Goal: Transaction & Acquisition: Purchase product/service

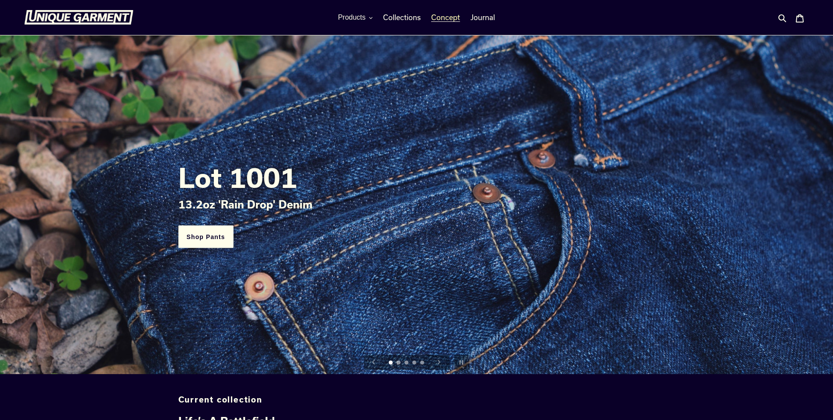
click at [450, 18] on span "Concept" at bounding box center [445, 17] width 29 height 9
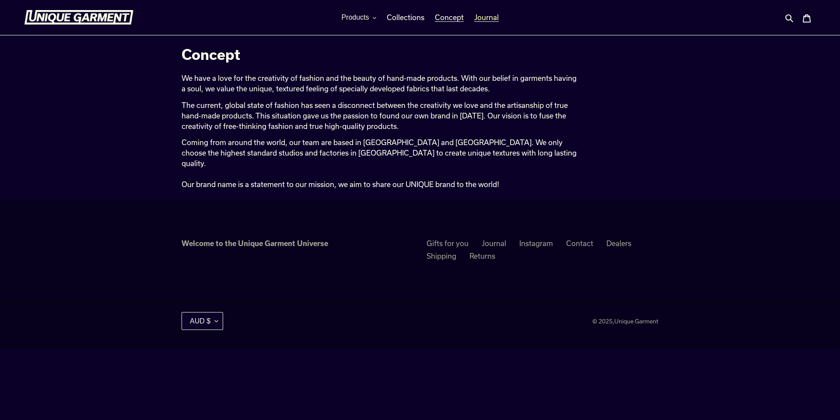
click at [488, 17] on span "Journal" at bounding box center [486, 17] width 24 height 9
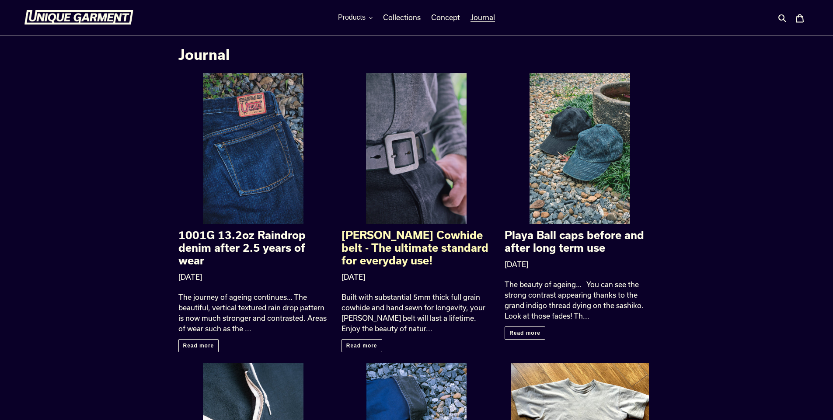
click at [425, 234] on h2 "[PERSON_NAME] Cowhide belt - The ultimate standard for everyday use!" at bounding box center [417, 248] width 150 height 38
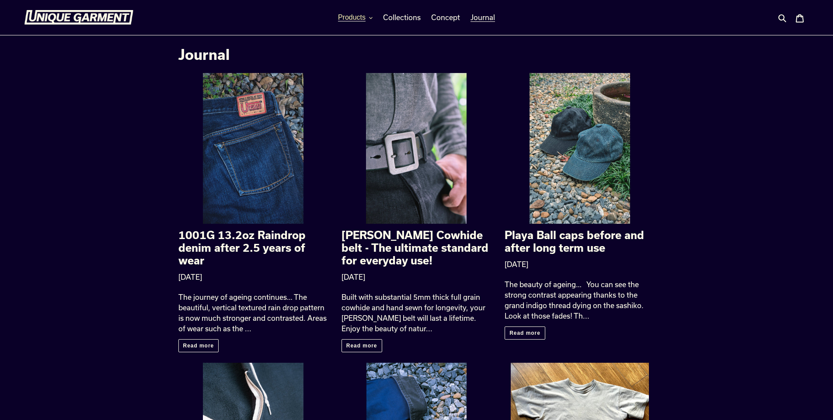
click at [371, 16] on icon "button" at bounding box center [370, 17] width 3 height 3
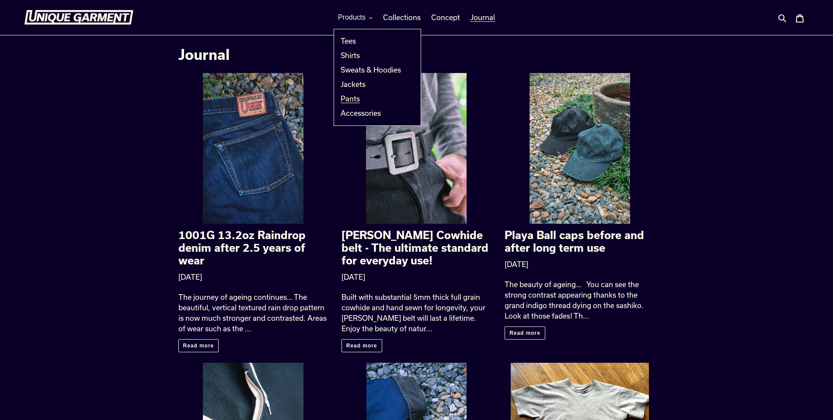
click at [354, 99] on span "Pants" at bounding box center [350, 98] width 19 height 9
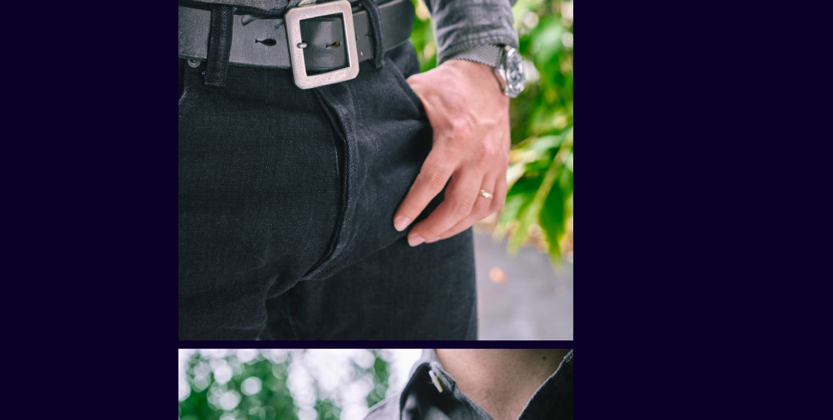
scroll to position [168, 0]
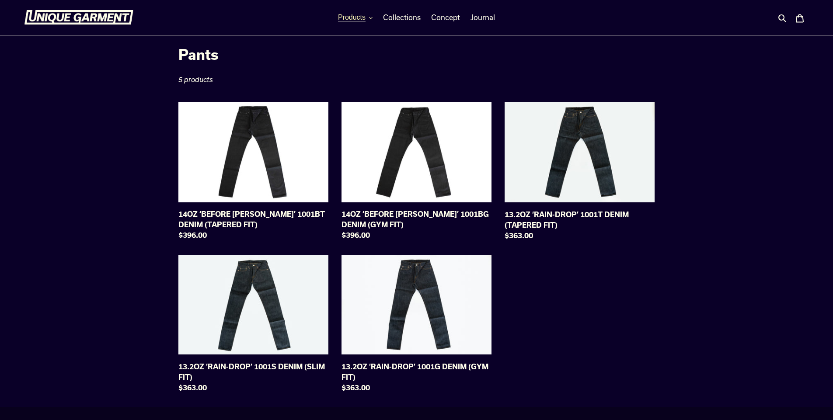
click at [371, 15] on button "Products" at bounding box center [355, 17] width 43 height 13
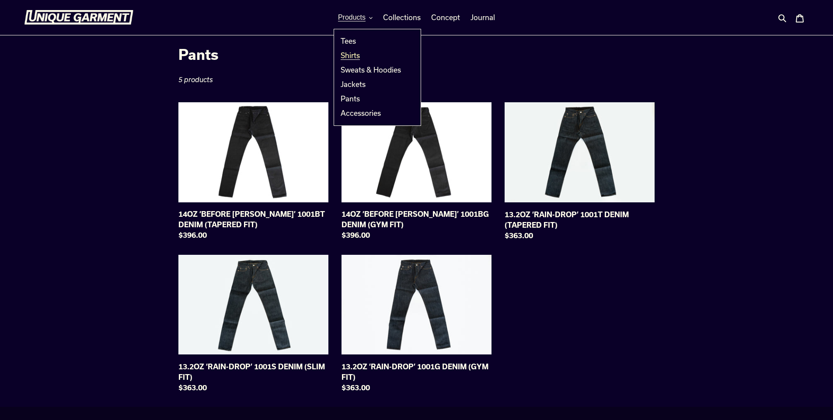
click at [352, 55] on span "Shirts" at bounding box center [350, 55] width 19 height 9
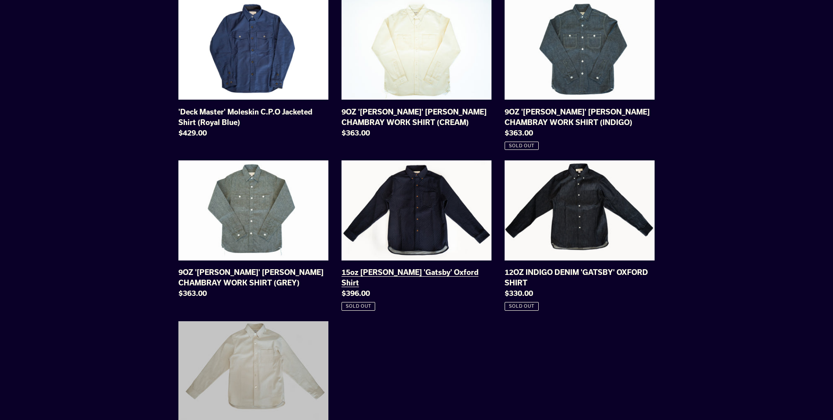
scroll to position [262, 0]
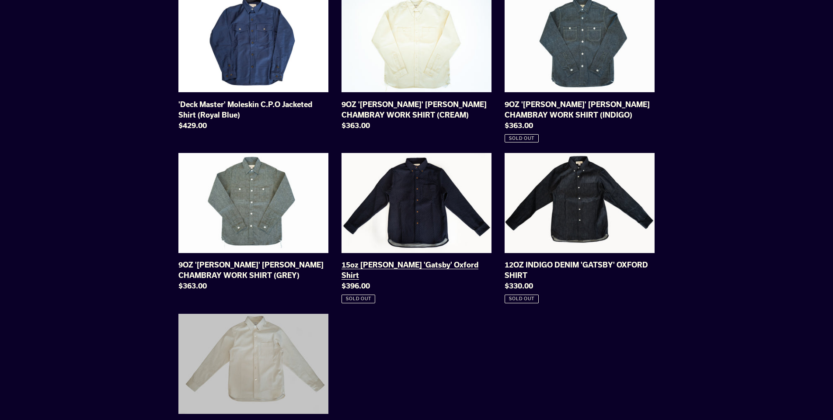
click at [413, 199] on link "15oz Indigo Sashiko 'Gatsby' Oxford Shirt" at bounding box center [417, 228] width 150 height 150
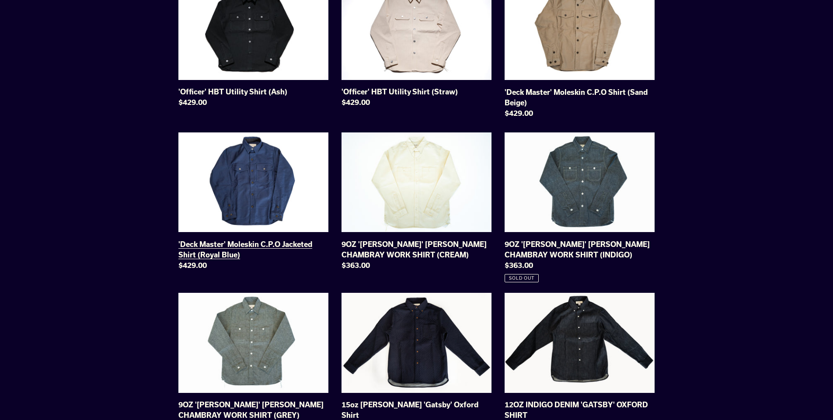
scroll to position [0, 0]
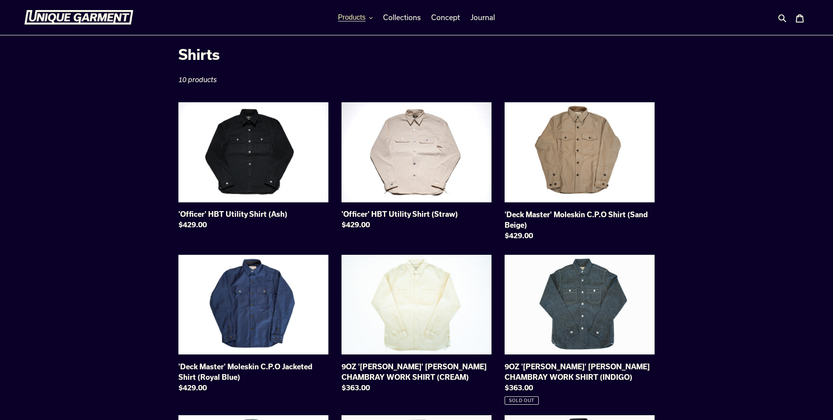
click at [373, 17] on icon "button" at bounding box center [370, 17] width 3 height 3
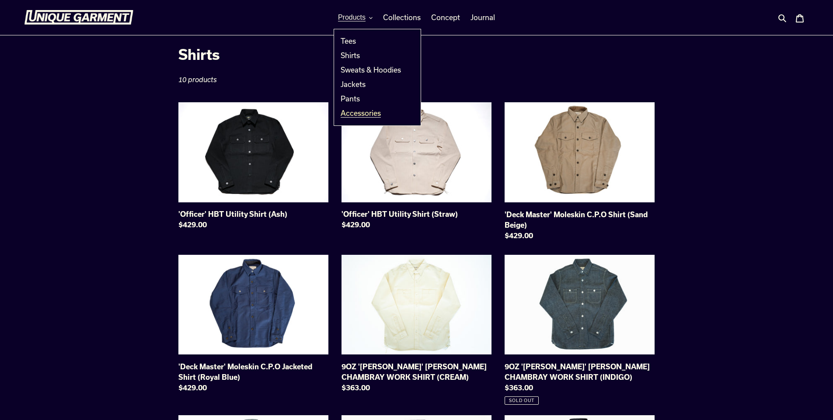
click at [356, 112] on span "Accessories" at bounding box center [361, 113] width 40 height 9
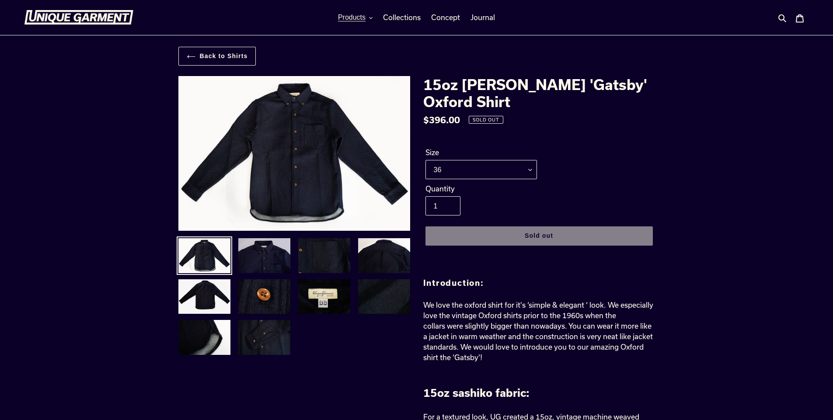
click at [266, 256] on img at bounding box center [265, 256] width 54 height 37
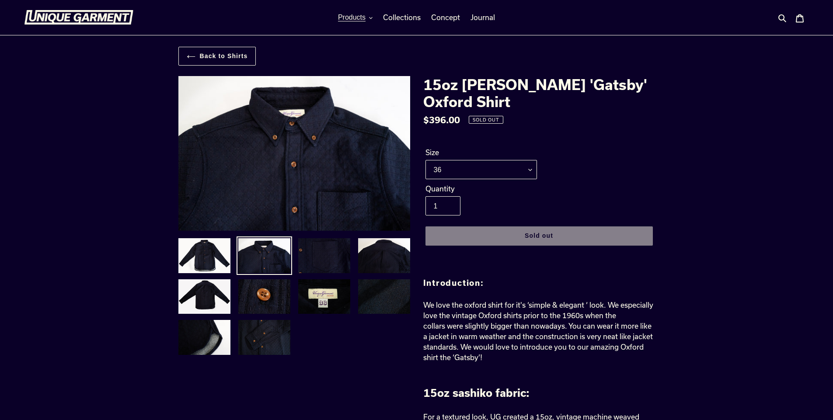
click at [323, 255] on img at bounding box center [324, 256] width 54 height 37
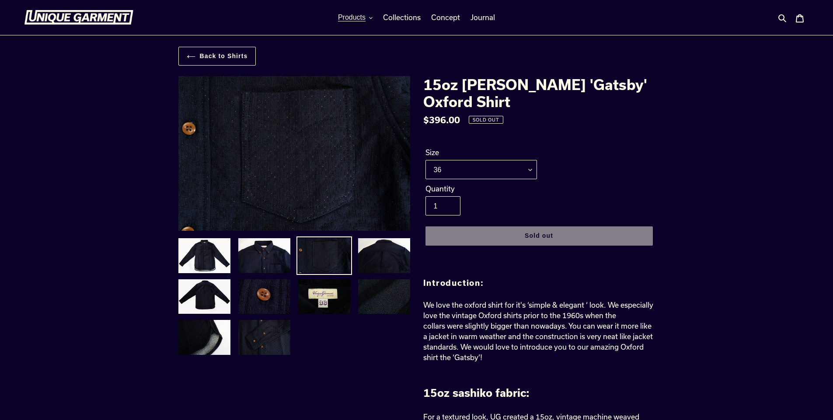
click at [272, 294] on img at bounding box center [265, 297] width 54 height 37
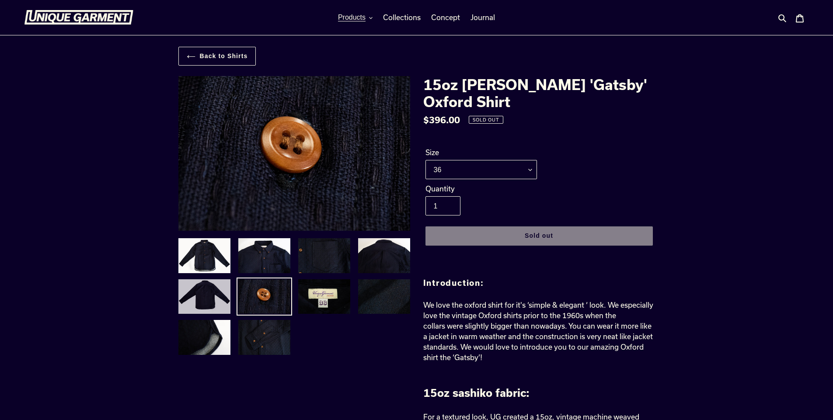
click at [210, 298] on img at bounding box center [205, 297] width 54 height 37
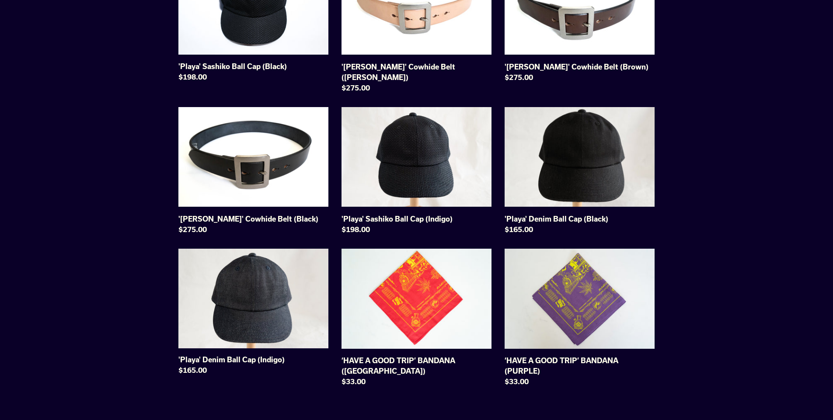
scroll to position [175, 0]
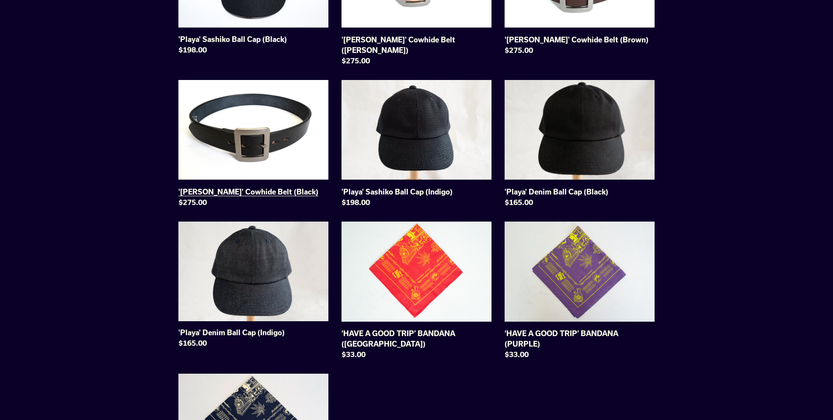
click at [268, 127] on link "'[PERSON_NAME]' Cowhide Belt (Black)" at bounding box center [253, 145] width 150 height 131
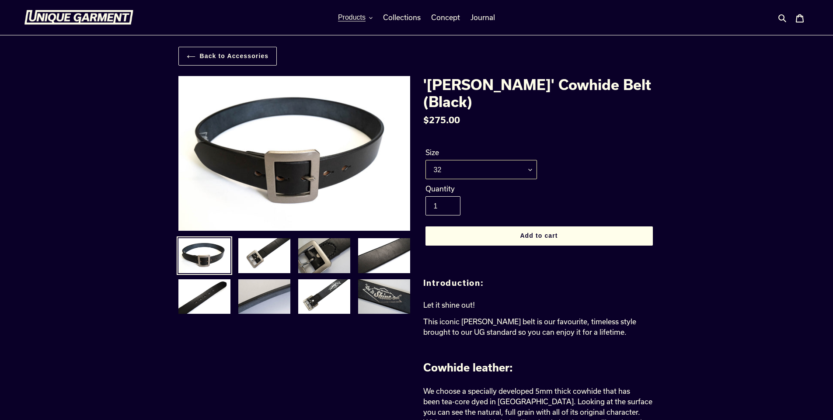
click at [532, 160] on select "32 34 36 38 40" at bounding box center [482, 169] width 112 height 19
select select "36"
click at [426, 160] on select "32 34 36 38 40" at bounding box center [482, 169] width 112 height 19
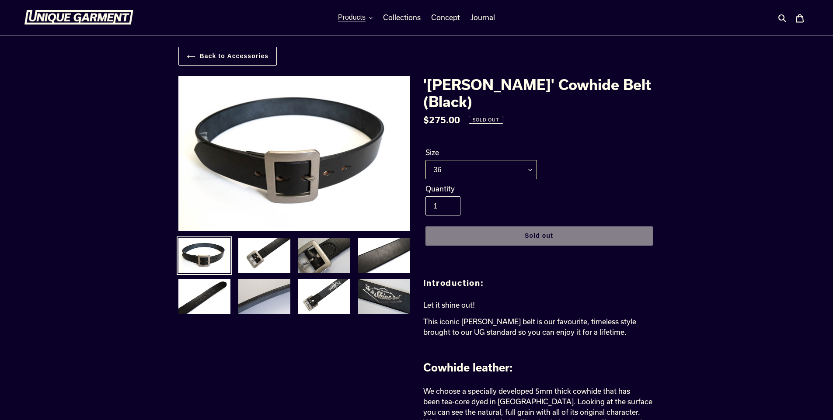
click at [530, 160] on select "32 34 36 38 40" at bounding box center [482, 169] width 112 height 19
click at [586, 147] on div "Size 32 34 36 38 40" at bounding box center [539, 165] width 232 height 36
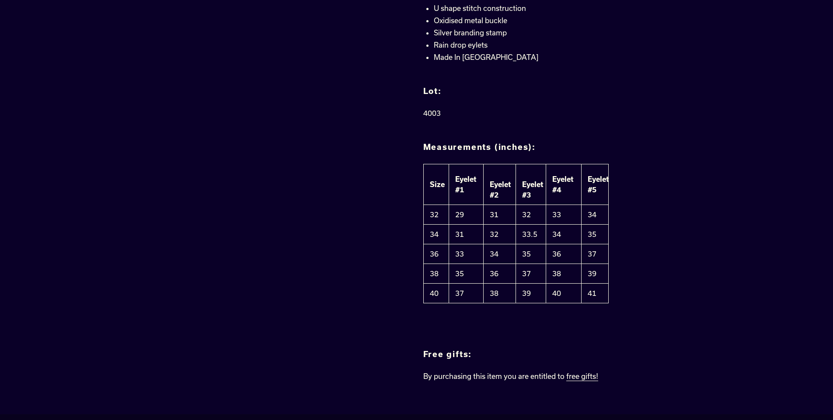
scroll to position [744, 0]
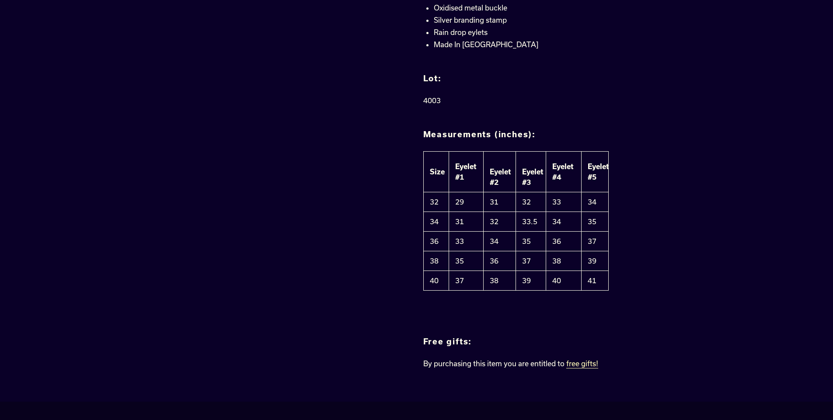
click at [587, 360] on link "free gifts!" at bounding box center [582, 364] width 32 height 9
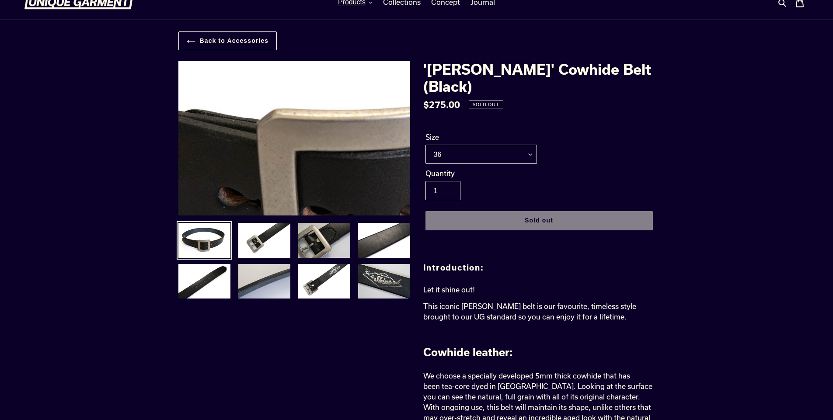
scroll to position [0, 0]
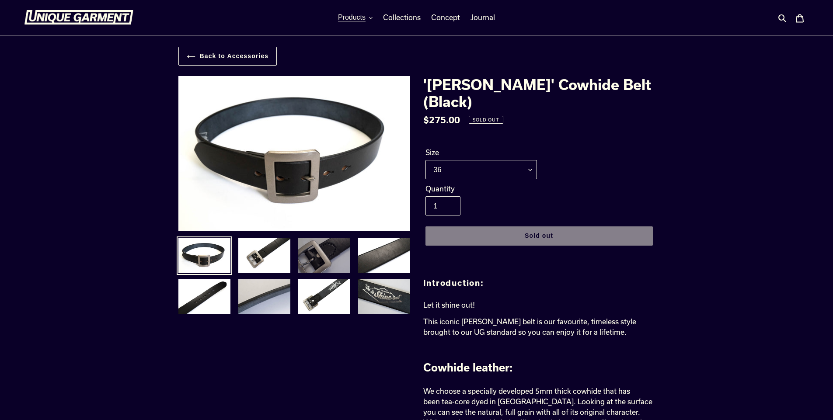
click at [316, 259] on img at bounding box center [324, 256] width 54 height 37
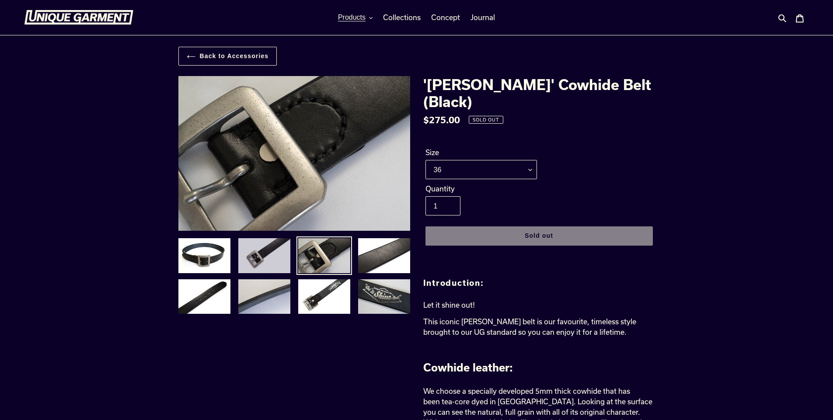
click at [277, 256] on img at bounding box center [265, 256] width 54 height 37
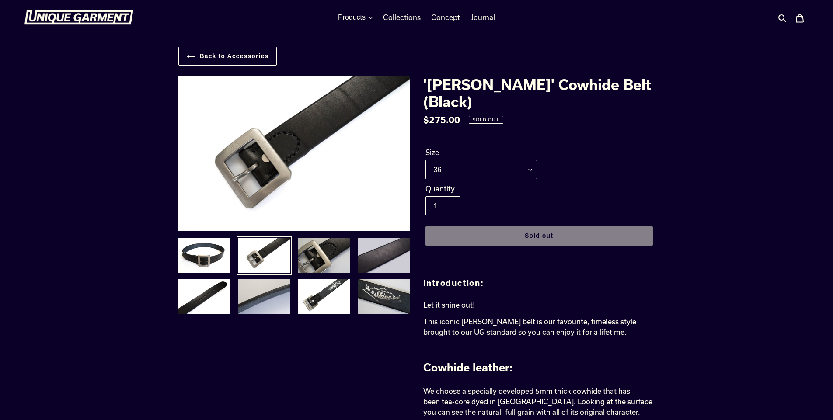
click at [375, 259] on img at bounding box center [384, 256] width 54 height 37
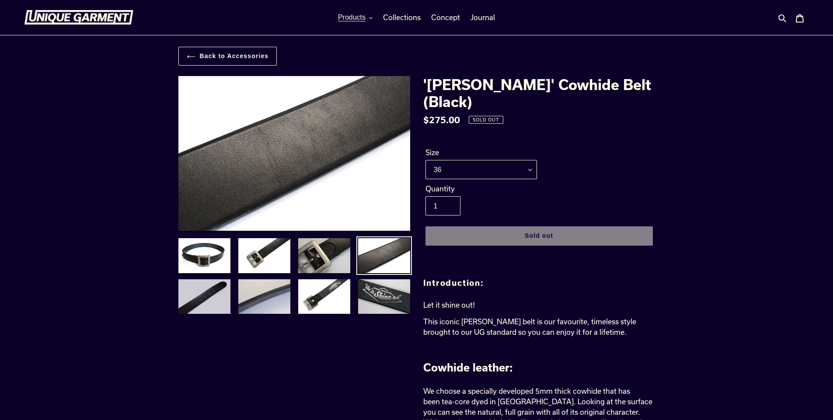
click at [190, 298] on img at bounding box center [205, 297] width 54 height 37
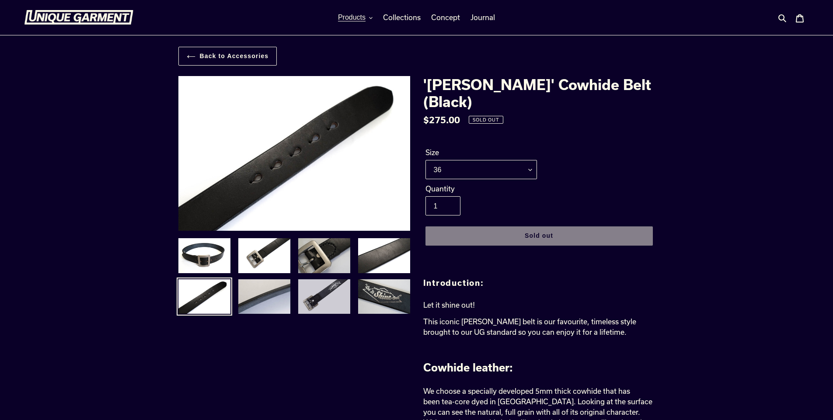
click at [333, 290] on img at bounding box center [324, 297] width 54 height 37
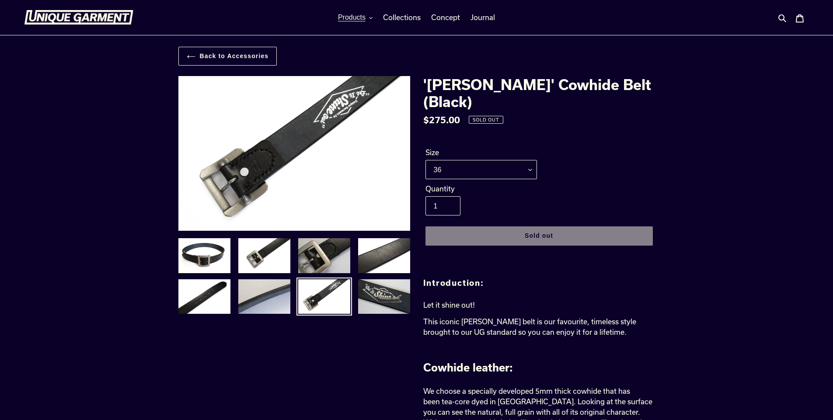
click at [210, 259] on img at bounding box center [205, 256] width 54 height 37
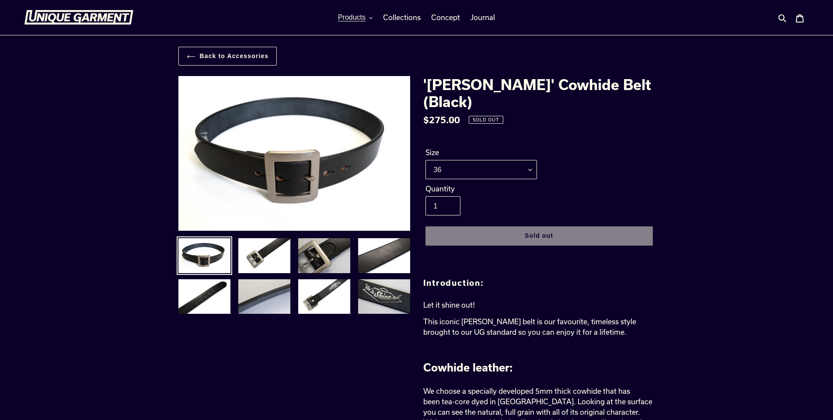
click at [110, 12] on img at bounding box center [78, 17] width 109 height 15
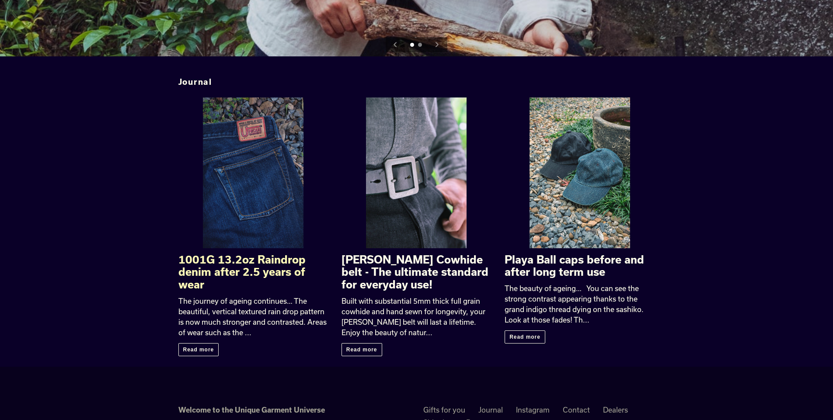
scroll to position [1312, 0]
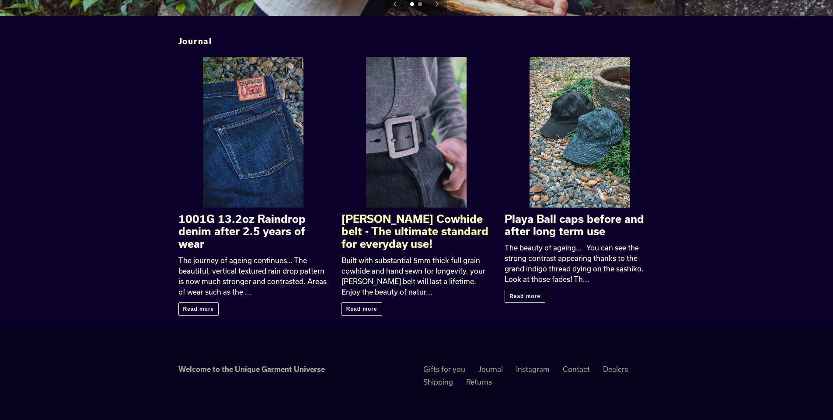
click at [399, 217] on h3 "[PERSON_NAME] Cowhide belt - The ultimate standard for everyday use!" at bounding box center [417, 232] width 150 height 38
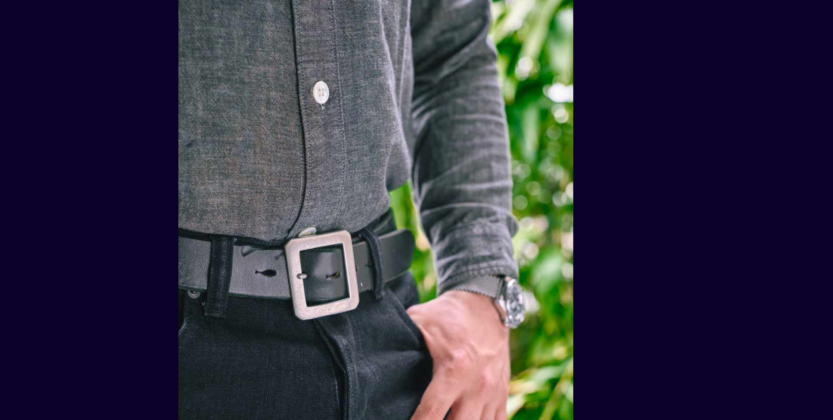
scroll to position [219, 0]
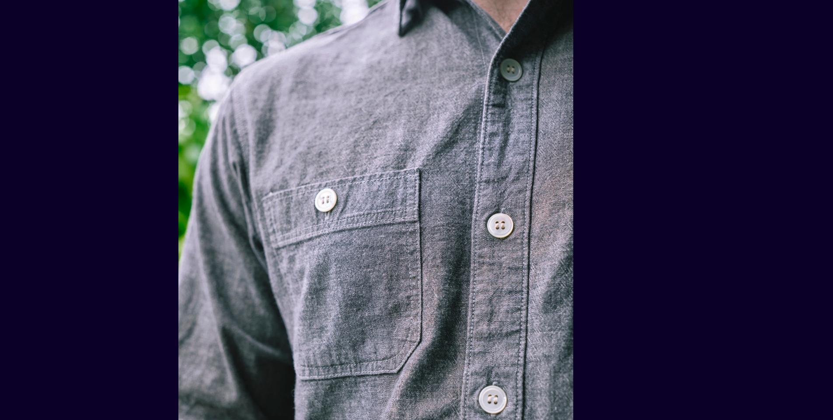
click at [336, 219] on img at bounding box center [375, 245] width 395 height 593
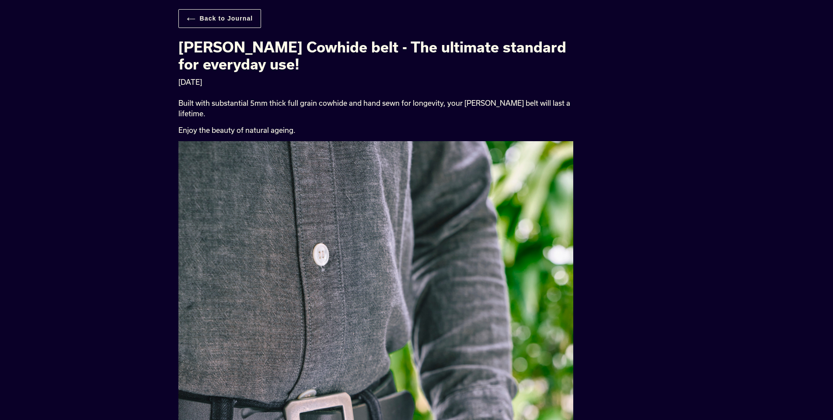
scroll to position [37, 0]
